Goal: Information Seeking & Learning: Learn about a topic

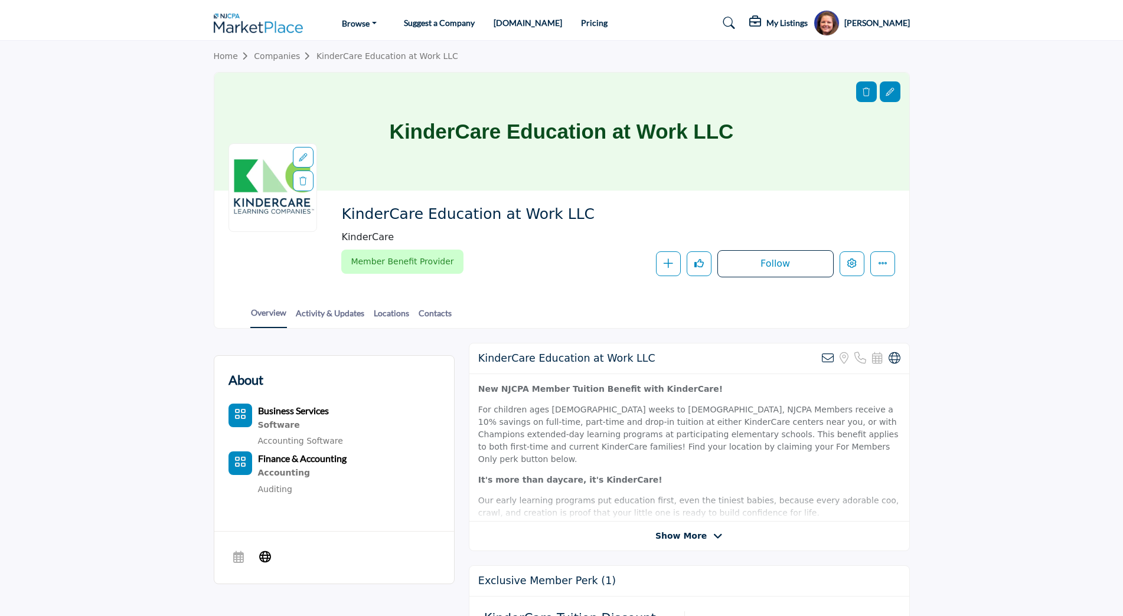
drag, startPoint x: 699, startPoint y: 535, endPoint x: 761, endPoint y: 505, distance: 69.5
click at [699, 535] on span "Show More" at bounding box center [680, 536] width 51 height 12
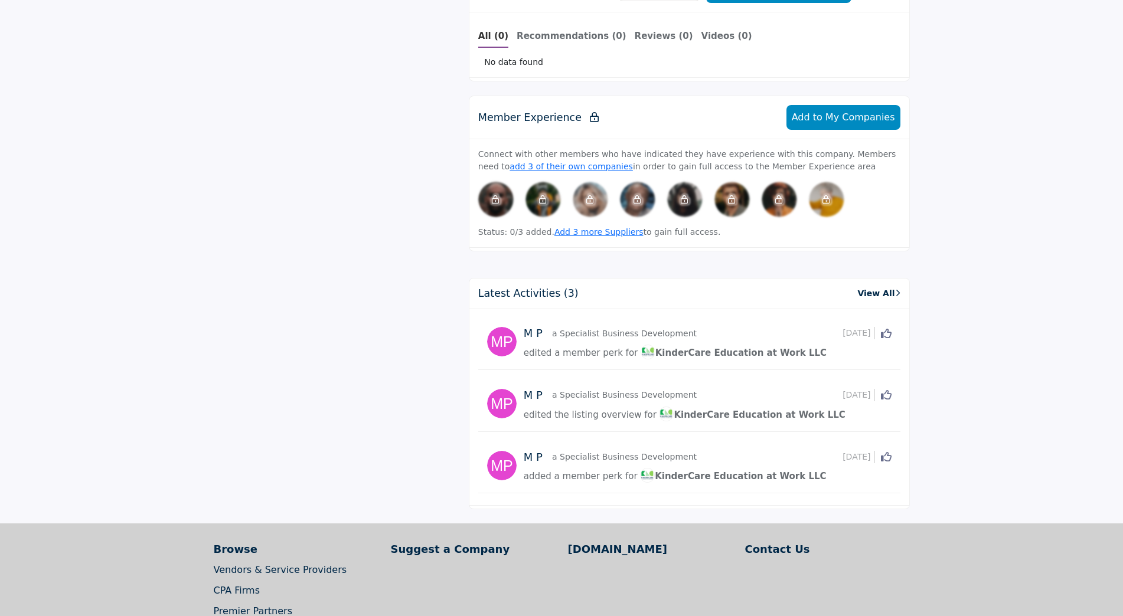
scroll to position [1358, 0]
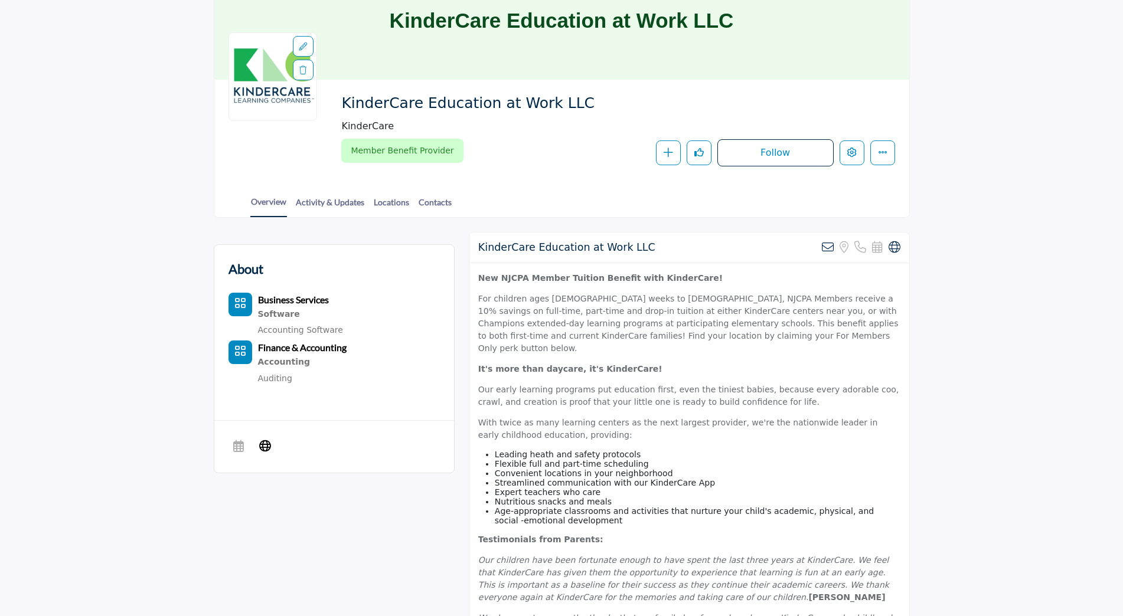
scroll to position [0, 0]
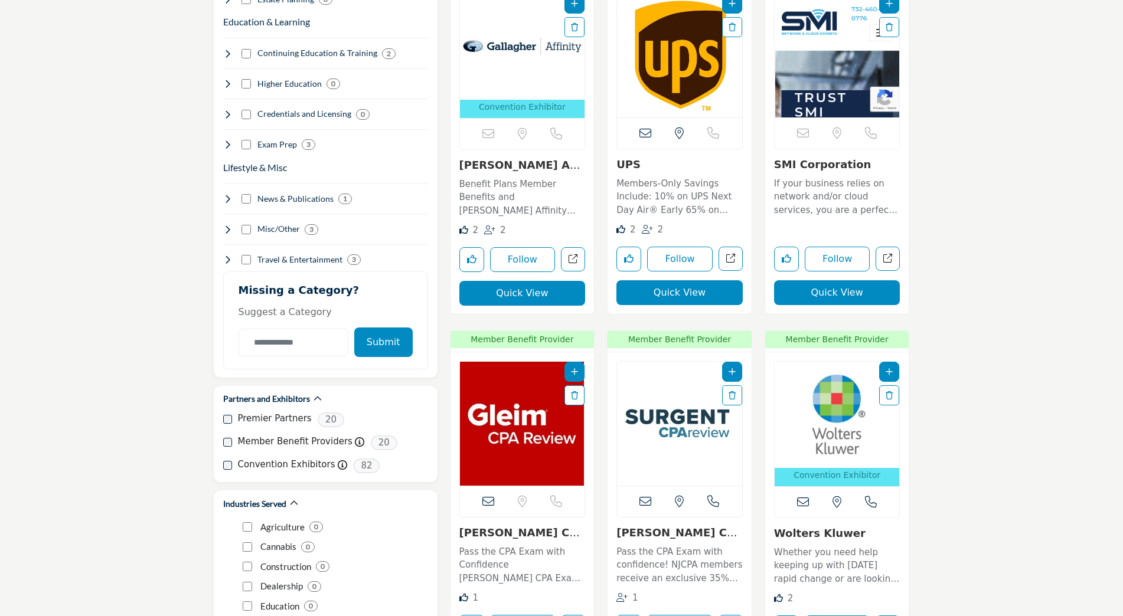
scroll to position [1122, 0]
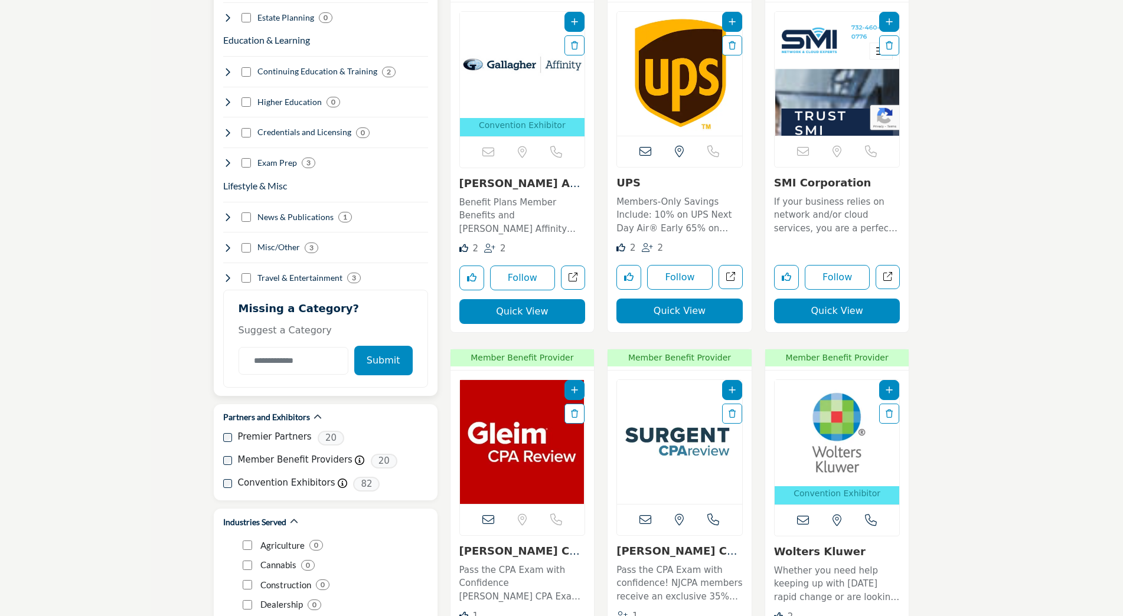
click at [228, 243] on icon at bounding box center [227, 247] width 9 height 9
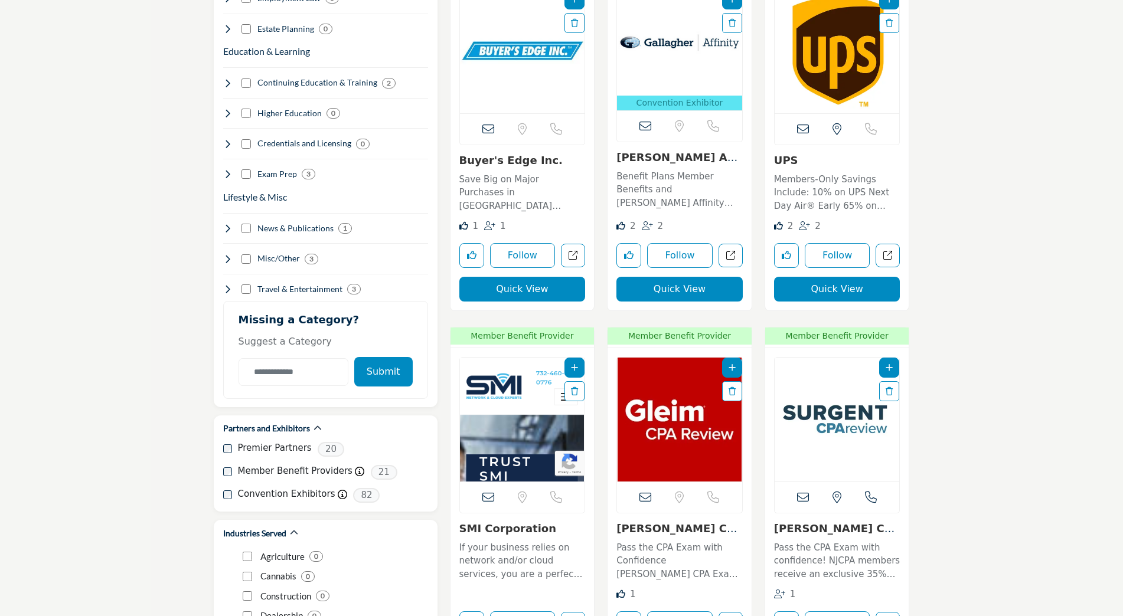
scroll to position [1122, 0]
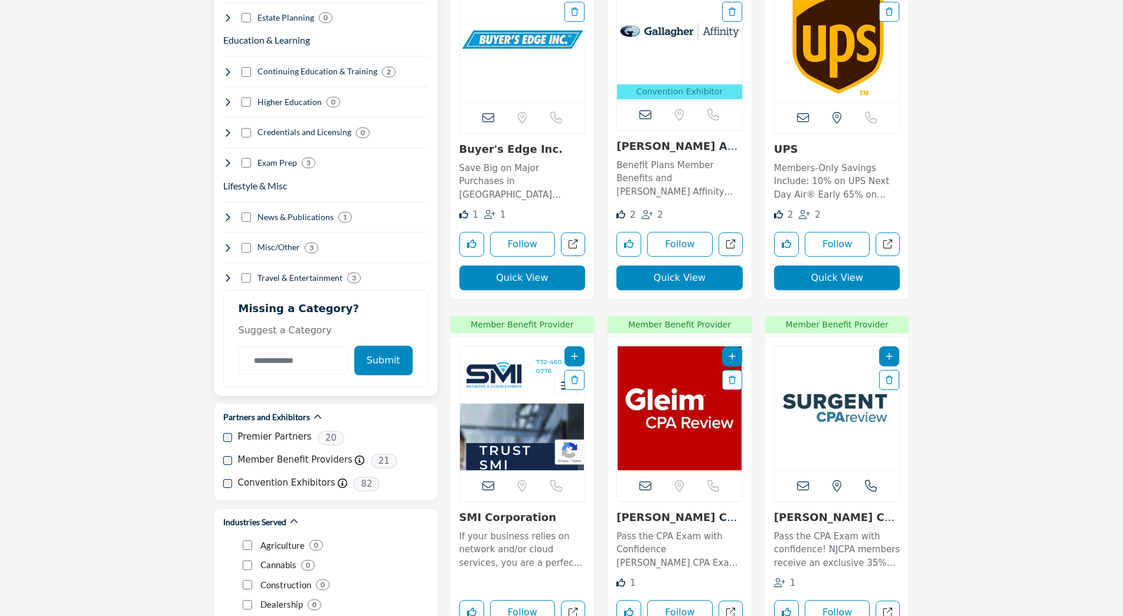
click at [229, 243] on icon at bounding box center [227, 247] width 9 height 9
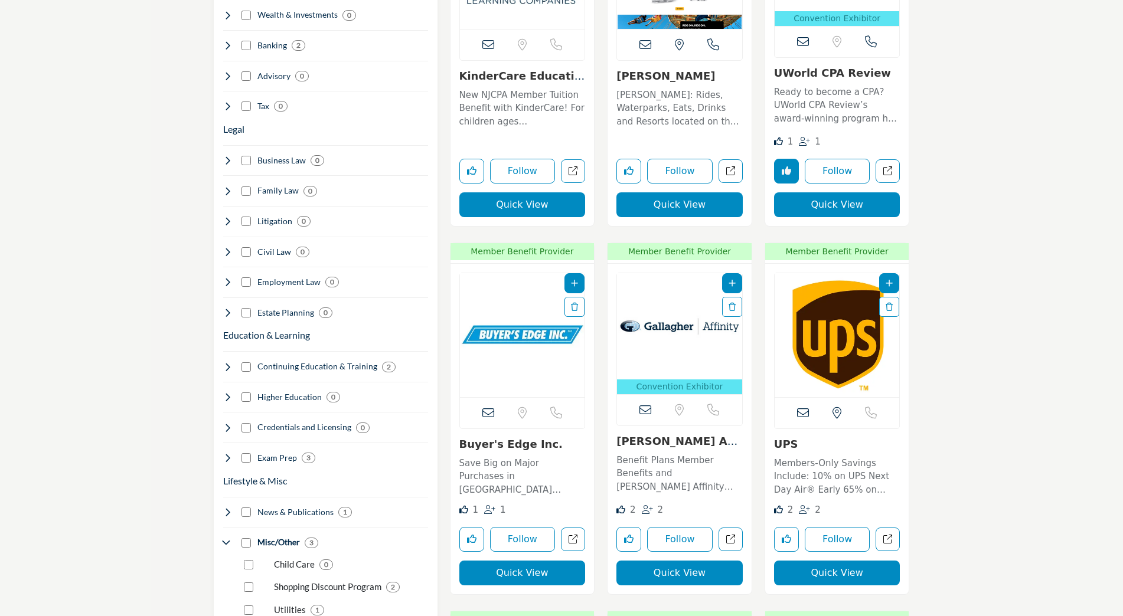
scroll to position [886, 0]
